Goal: Information Seeking & Learning: Learn about a topic

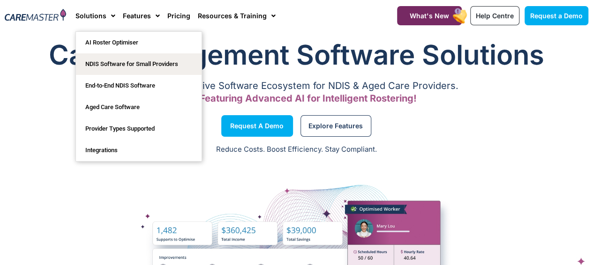
click at [98, 67] on link "NDIS Software for Small Providers" at bounding box center [139, 64] width 126 height 22
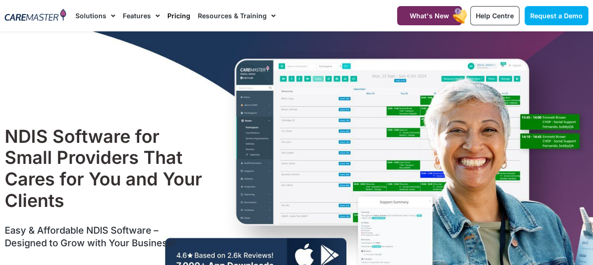
click at [181, 14] on link "Pricing" at bounding box center [178, 15] width 23 height 31
